Goal: Book appointment/travel/reservation

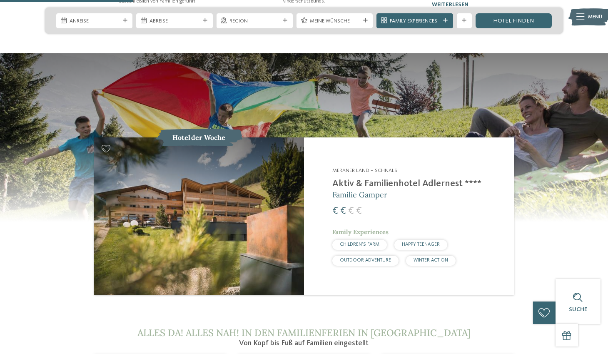
scroll to position [791, 0]
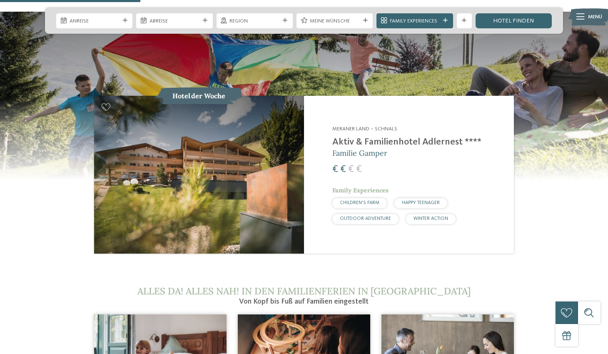
click at [235, 170] on img at bounding box center [199, 174] width 210 height 157
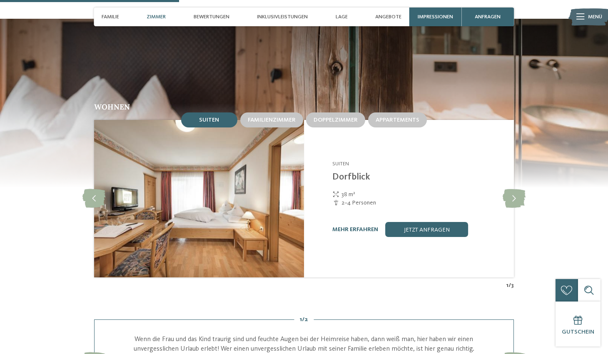
scroll to position [750, 0]
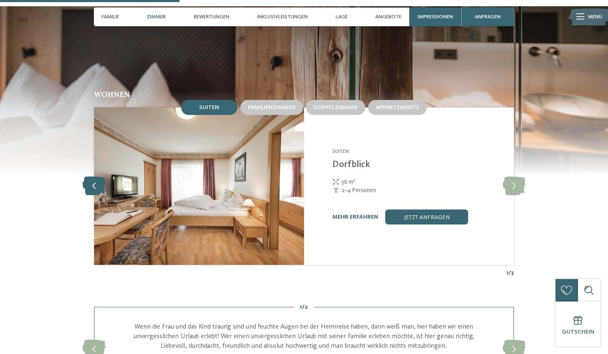
click at [85, 181] on icon at bounding box center [93, 186] width 23 height 19
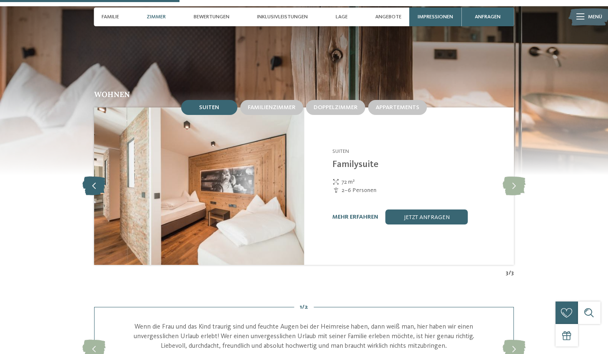
click at [85, 181] on icon at bounding box center [93, 186] width 23 height 19
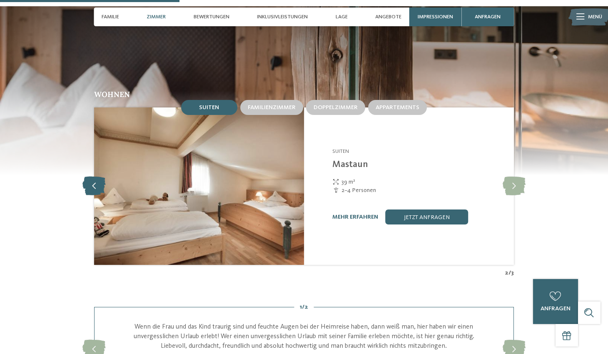
click at [85, 181] on icon at bounding box center [93, 186] width 23 height 19
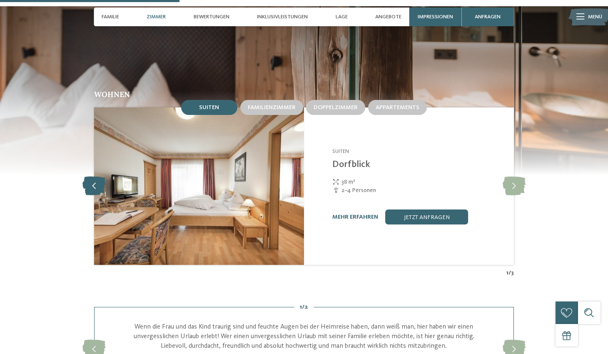
click at [85, 181] on icon at bounding box center [93, 186] width 23 height 19
